Goal: Navigation & Orientation: Find specific page/section

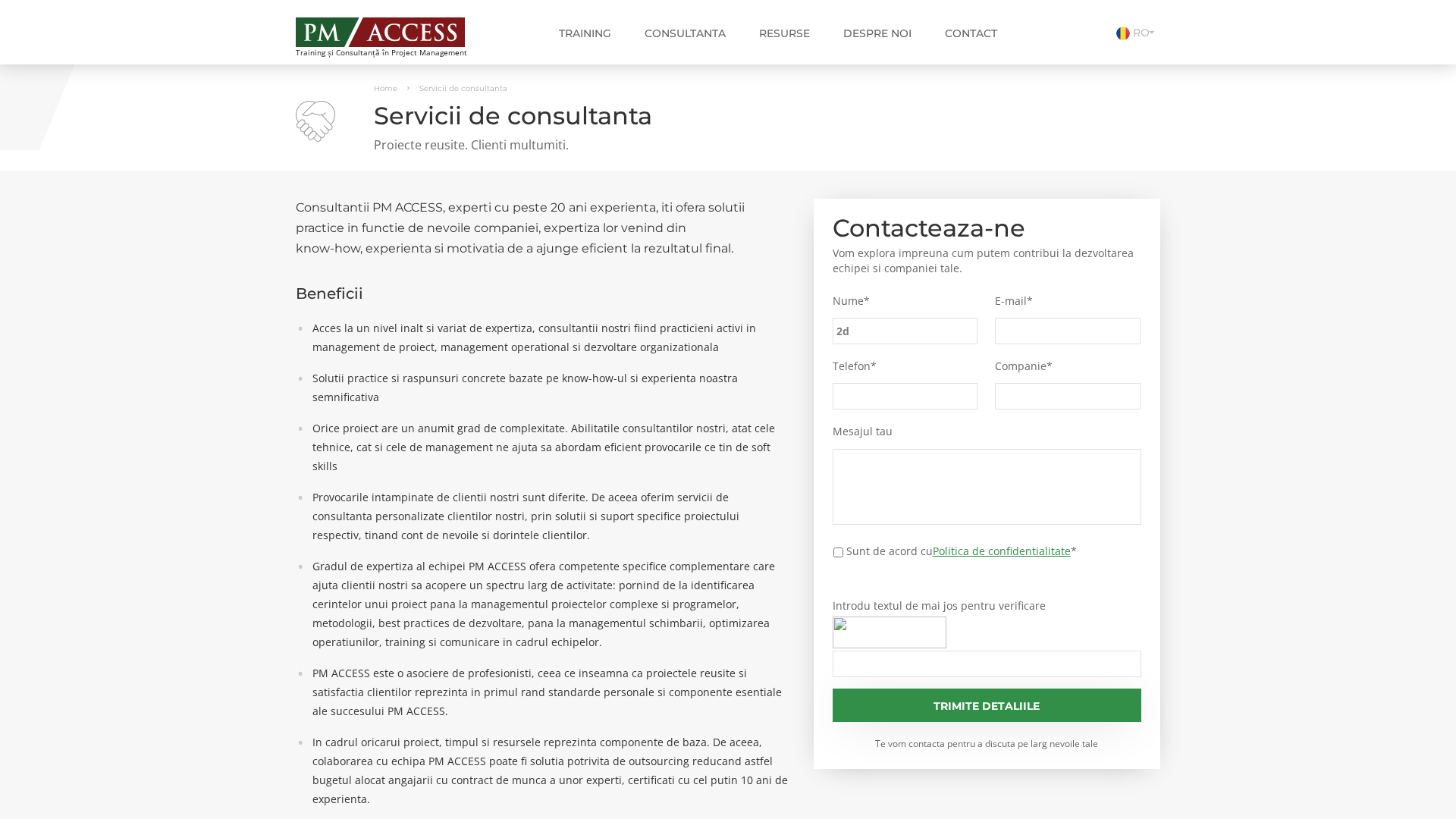
type input "2d0"
type input "f42"
type input "d0f"
type input "e48"
type input "ab1"
